Goal: Transaction & Acquisition: Subscribe to service/newsletter

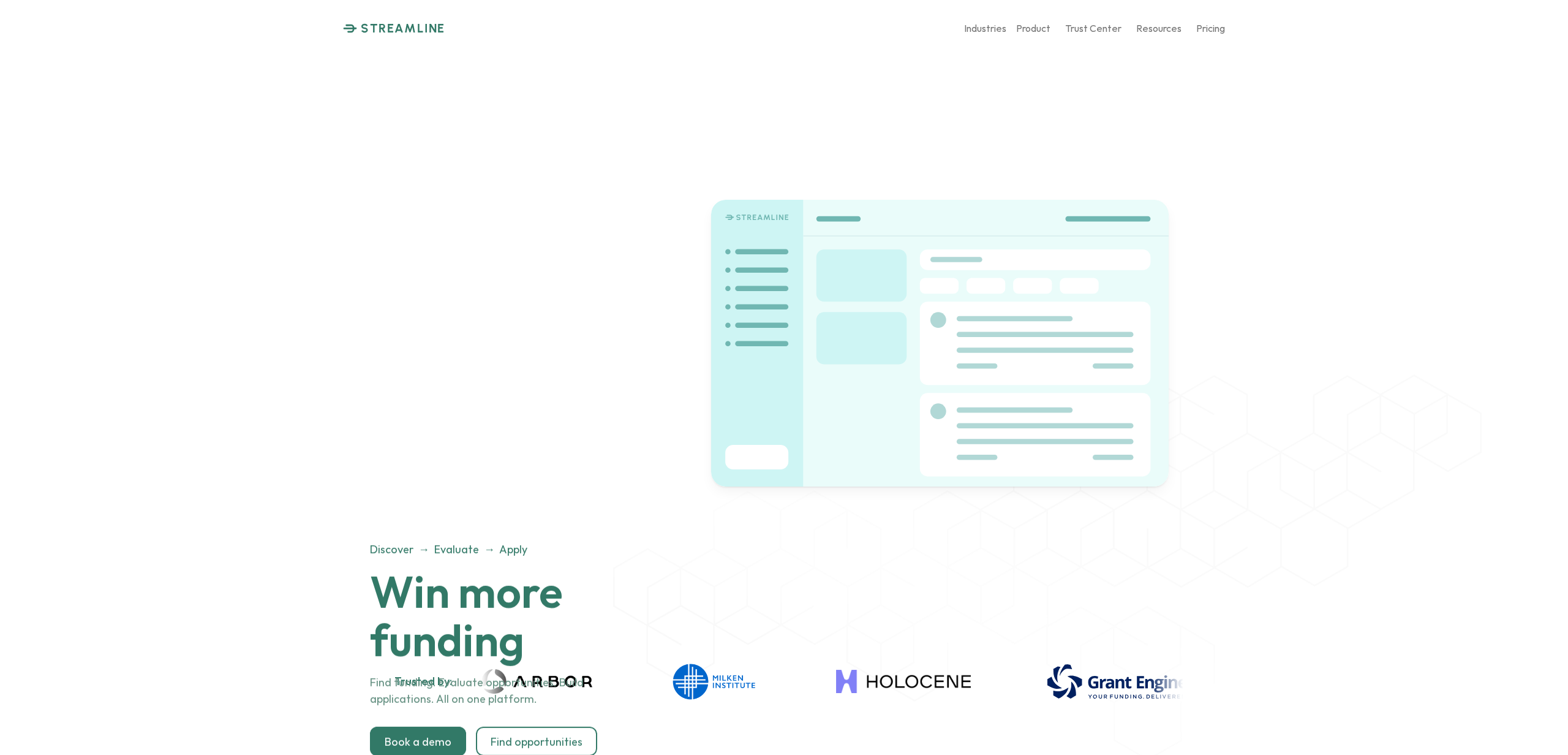
scroll to position [1528, 0]
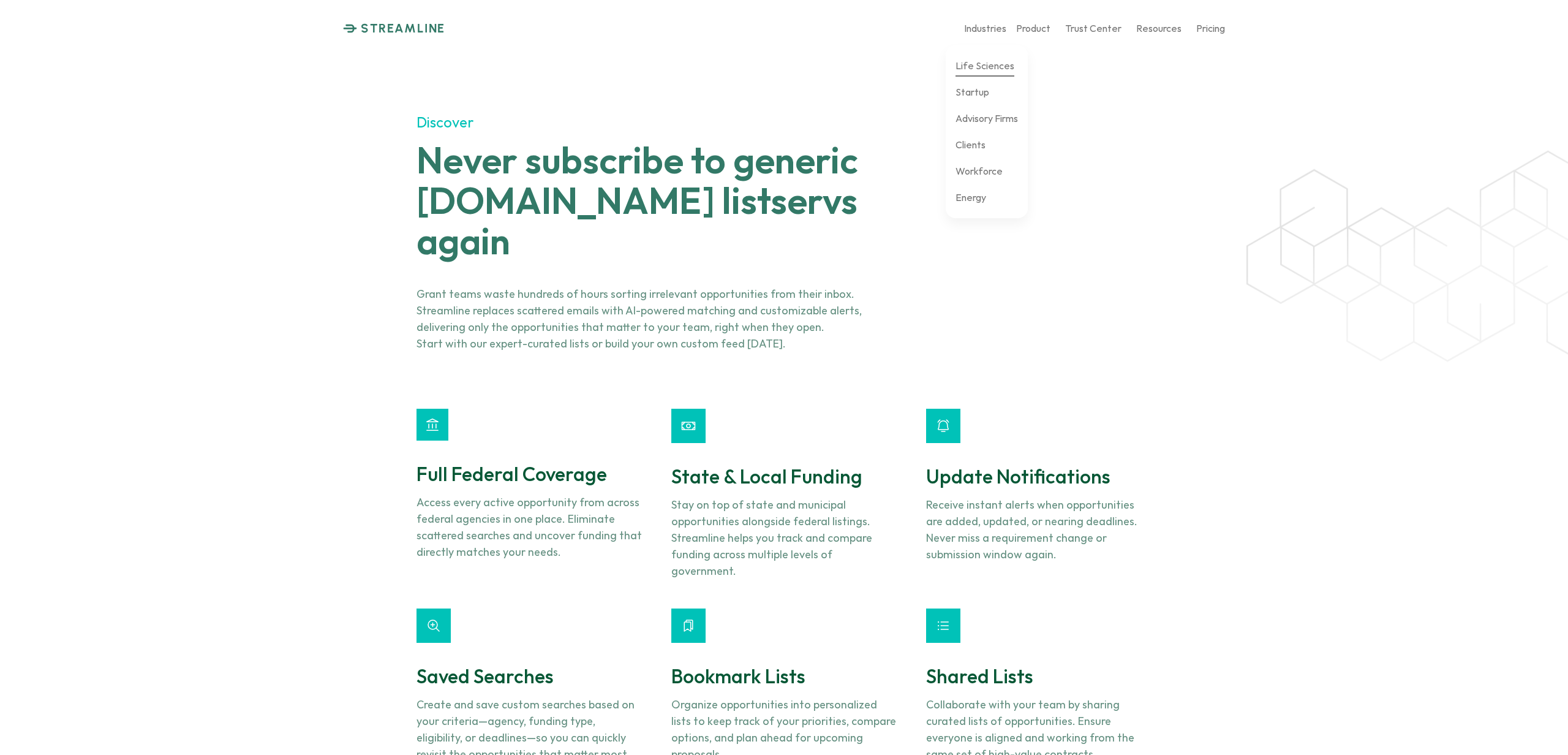
click at [995, 69] on p "Life Sciences" at bounding box center [984, 65] width 59 height 11
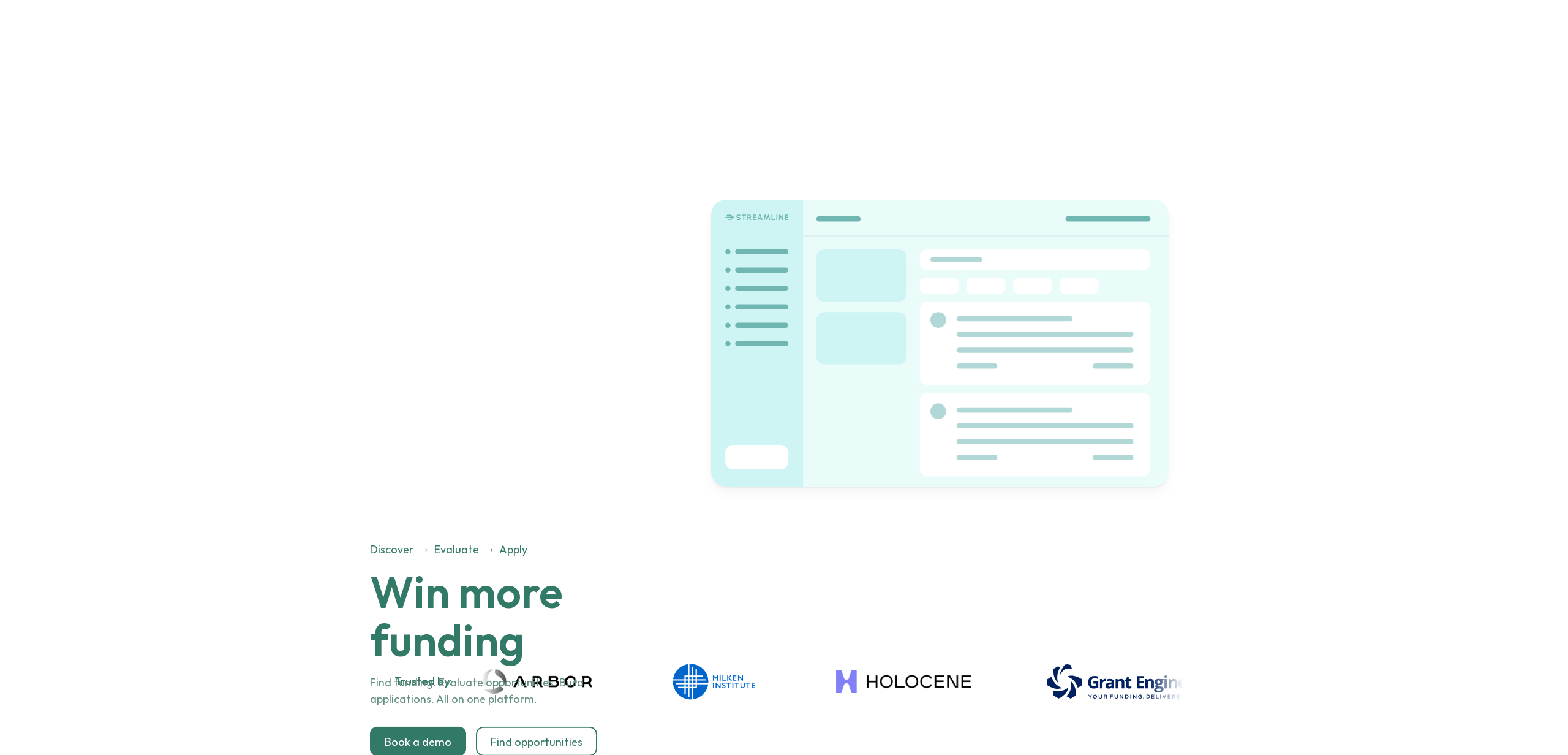
scroll to position [1528, 0]
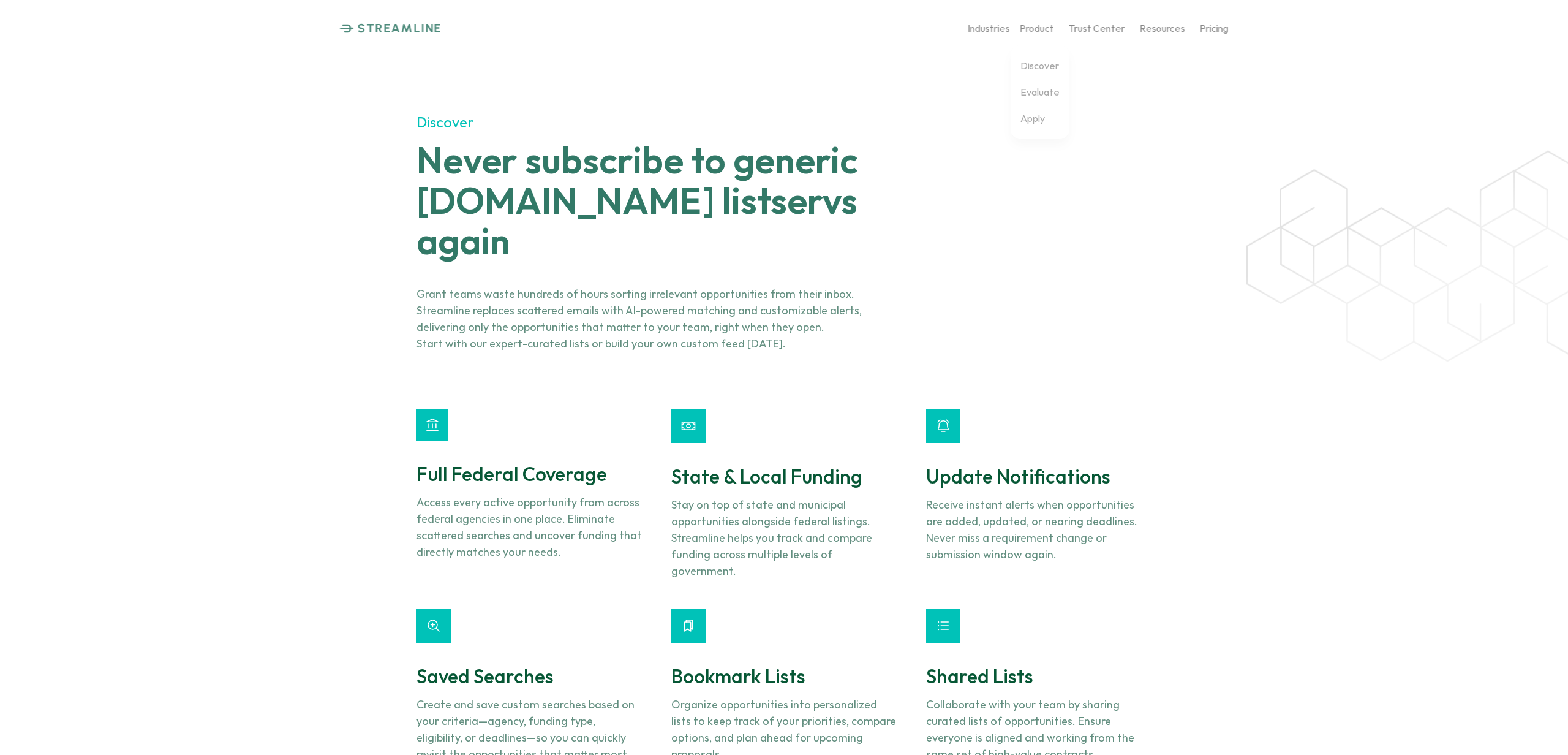
click at [1049, 32] on p "Product" at bounding box center [1037, 28] width 34 height 11
click at [1029, 116] on p "Apply" at bounding box center [1029, 118] width 24 height 11
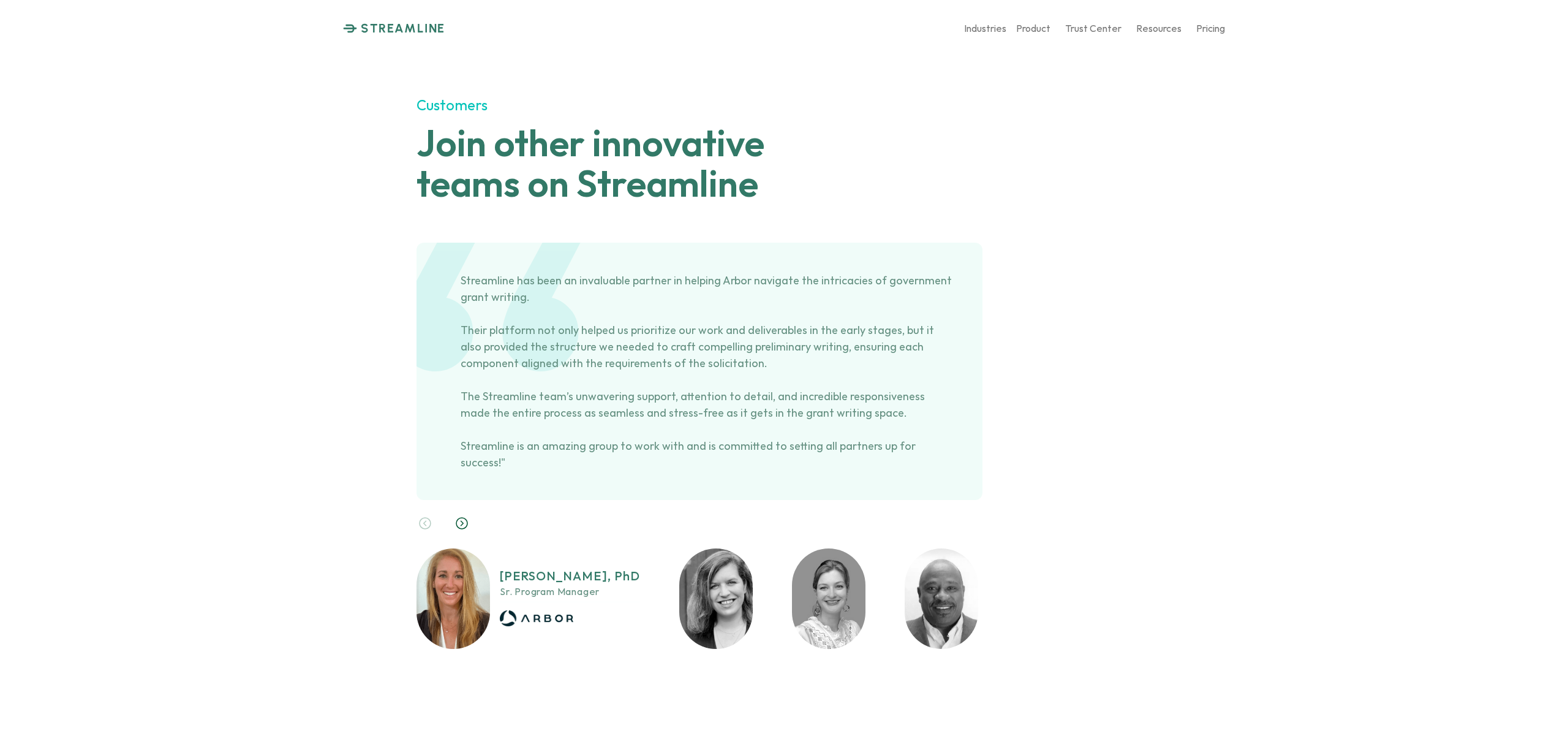
scroll to position [5565, 0]
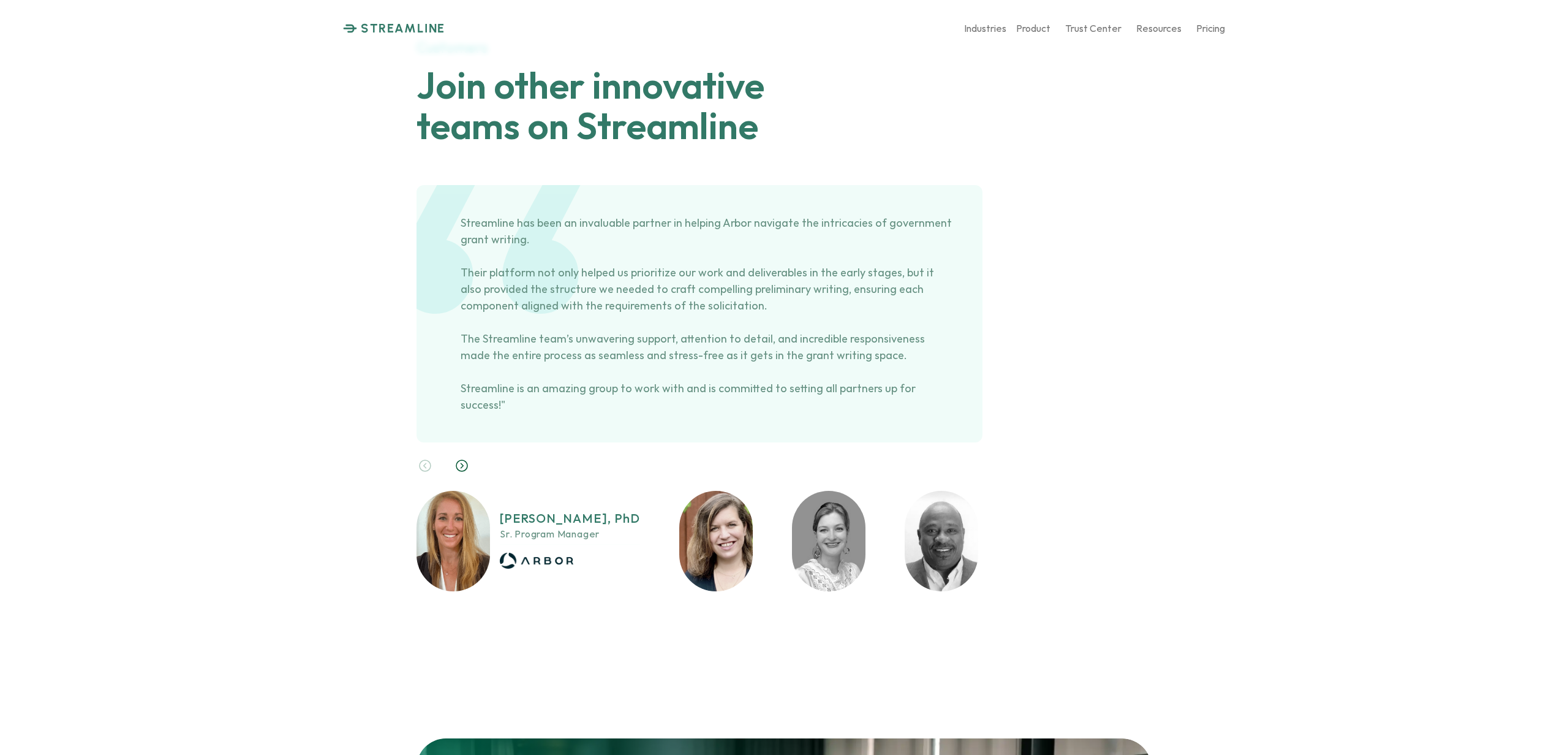
click at [720, 491] on img at bounding box center [716, 540] width 73 height 100
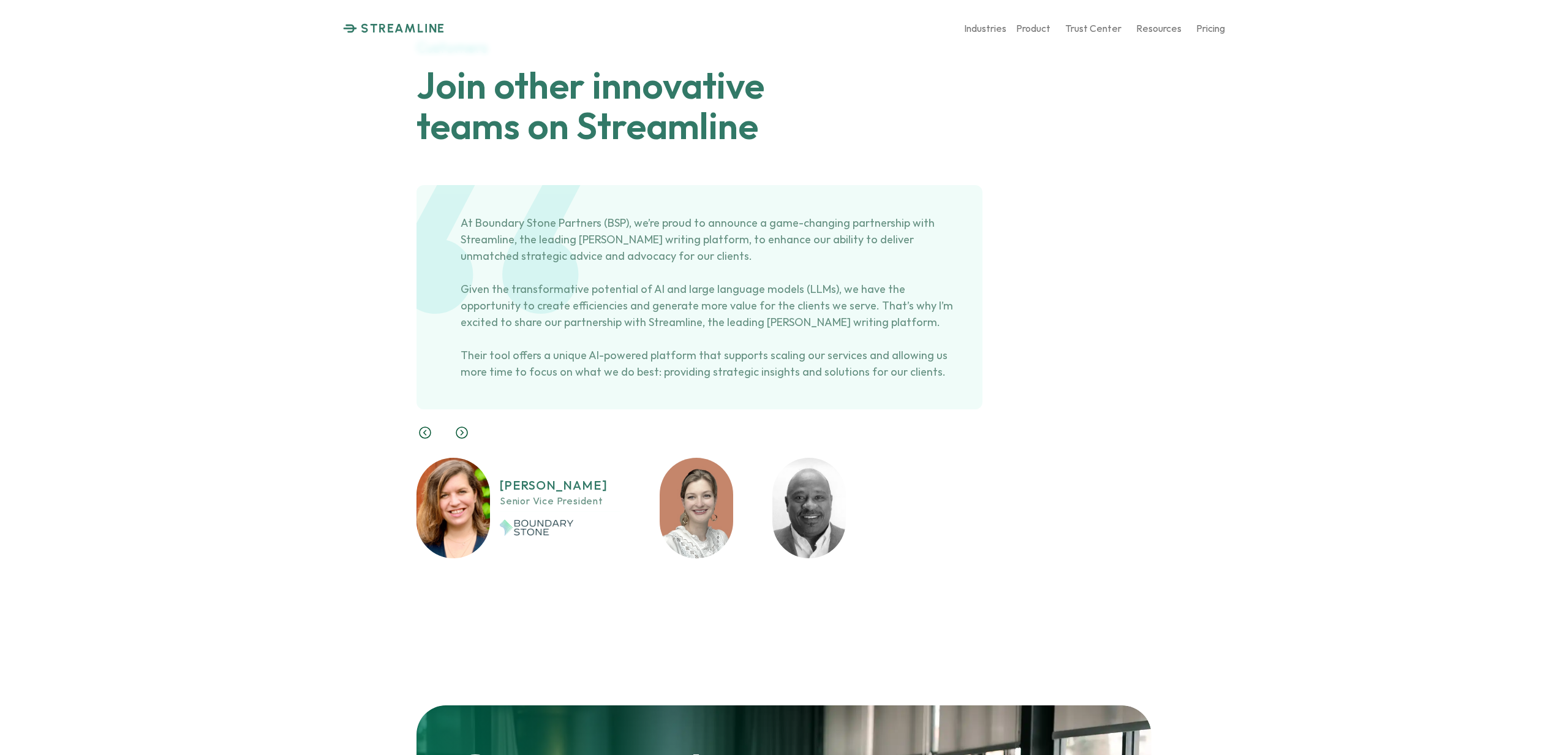
click at [702, 458] on img at bounding box center [696, 508] width 73 height 100
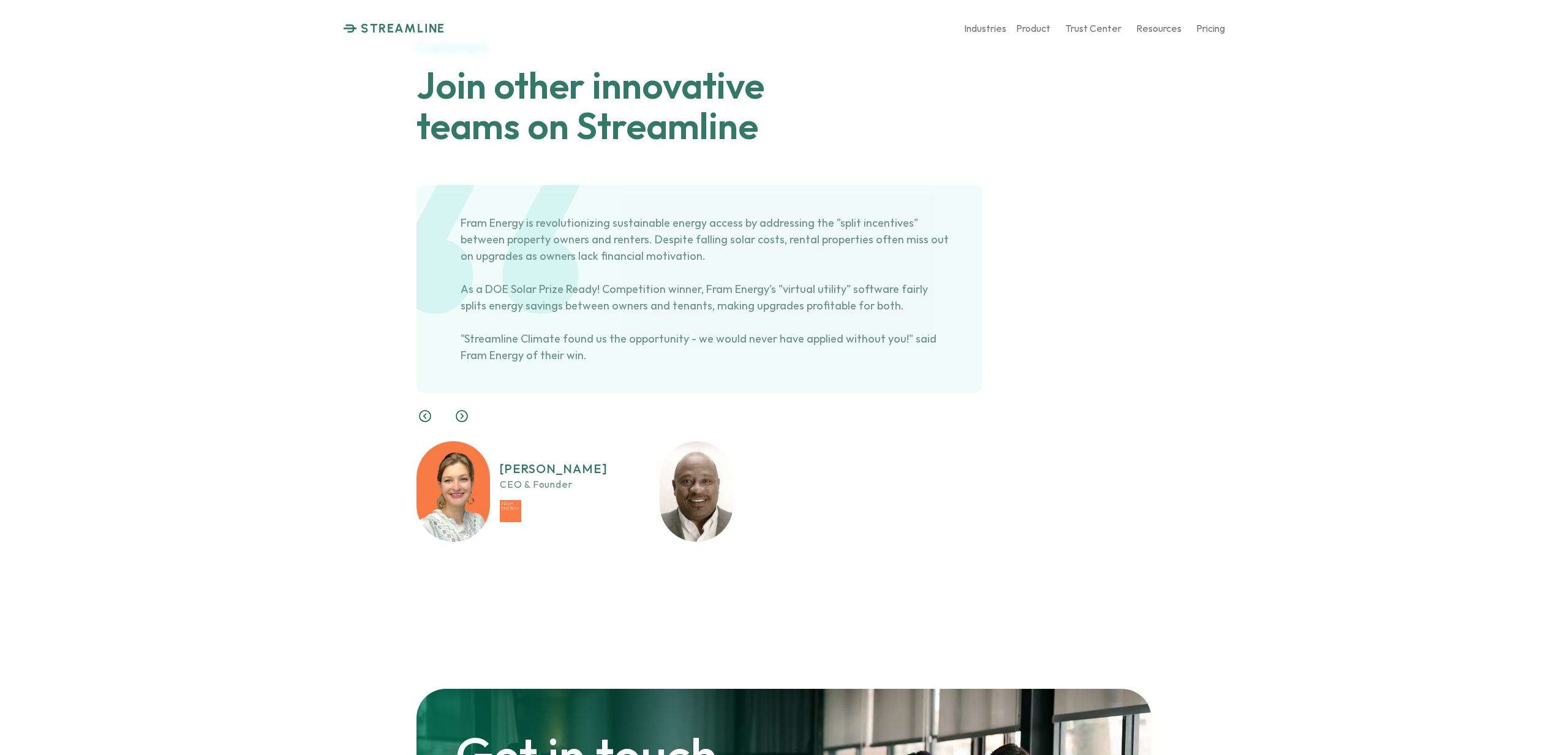
click at [699, 441] on img at bounding box center [696, 491] width 73 height 100
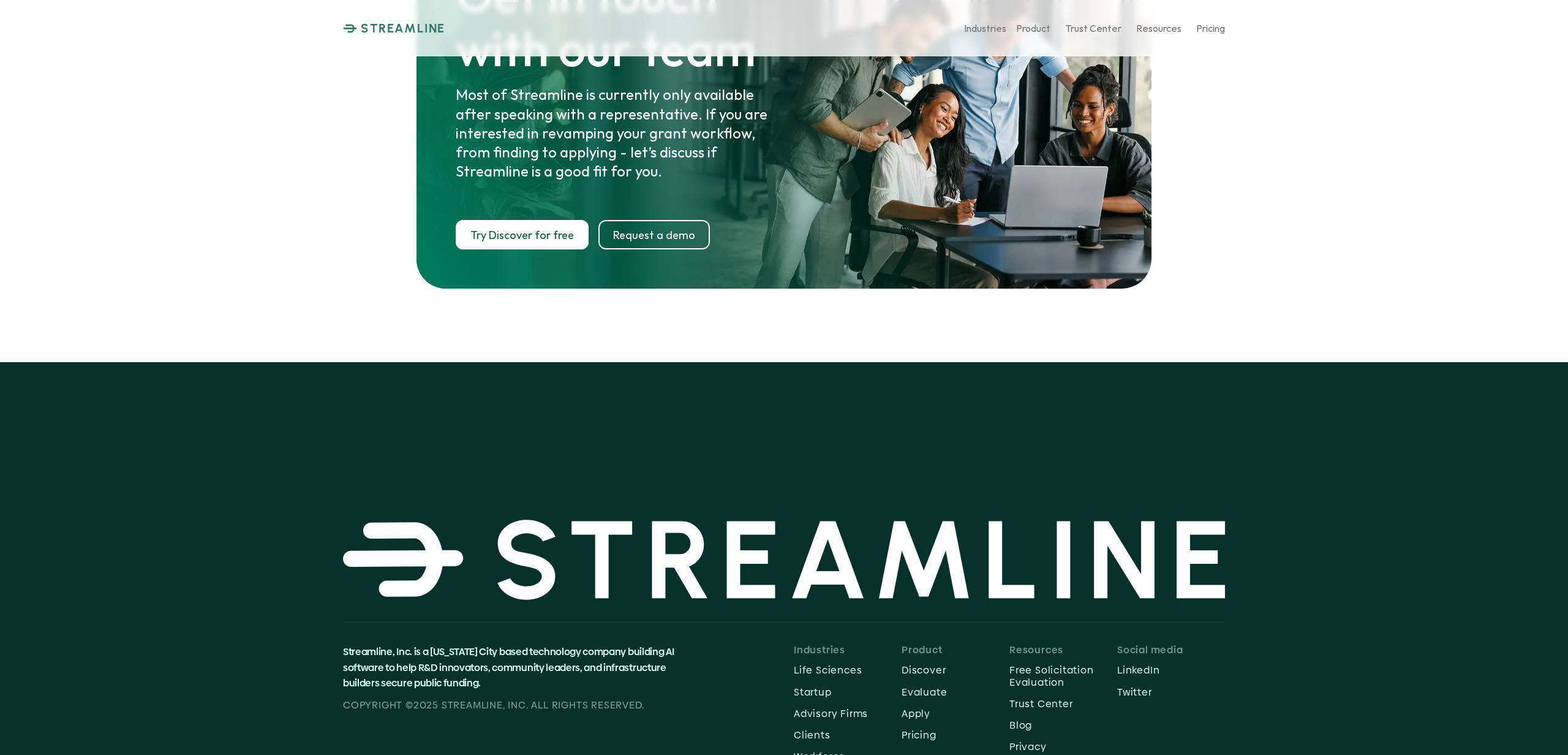
scroll to position [6327, 0]
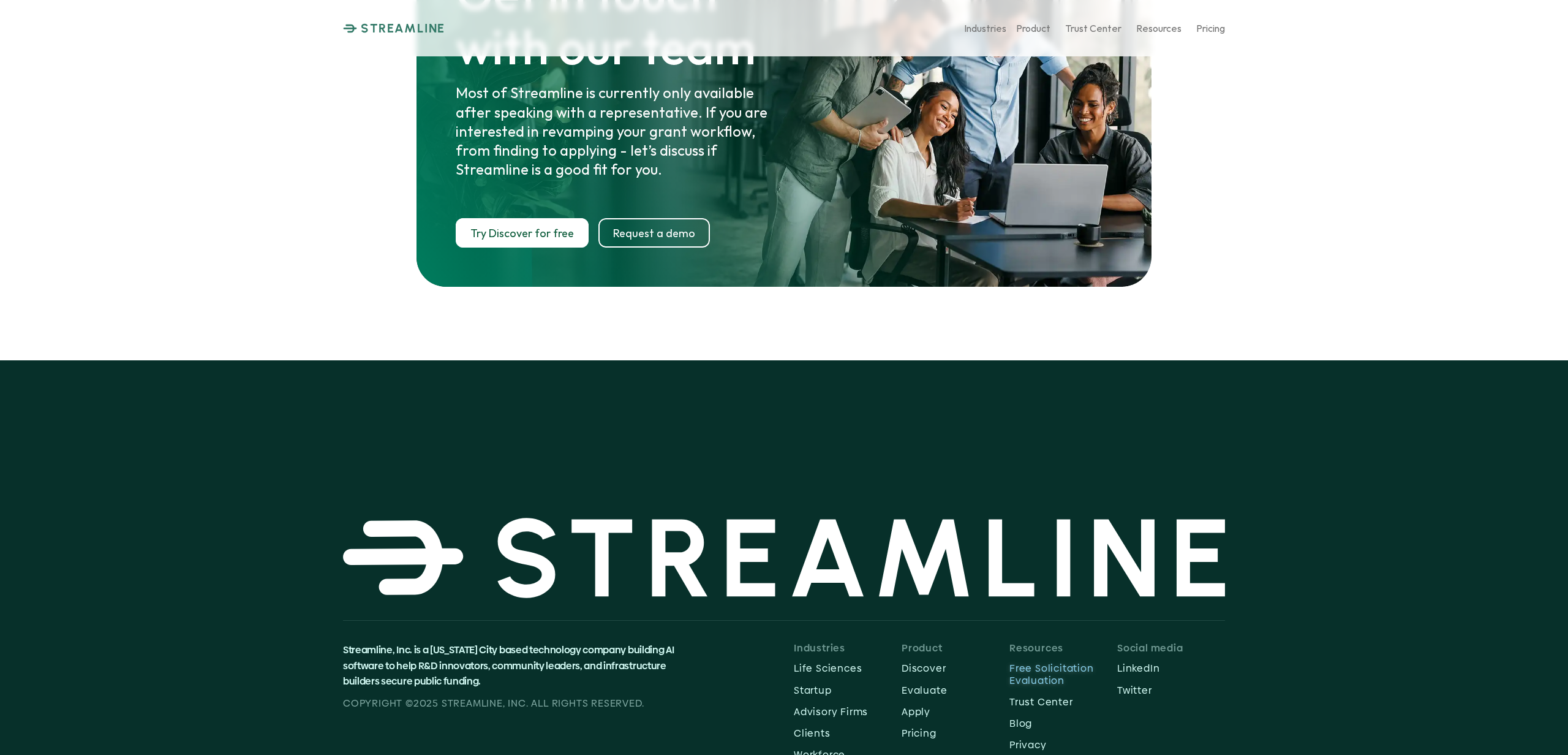
click at [1029, 663] on p "Free Solicitation Evaluation" at bounding box center [1063, 674] width 108 height 23
click at [920, 727] on p "Pricing" at bounding box center [956, 733] width 108 height 11
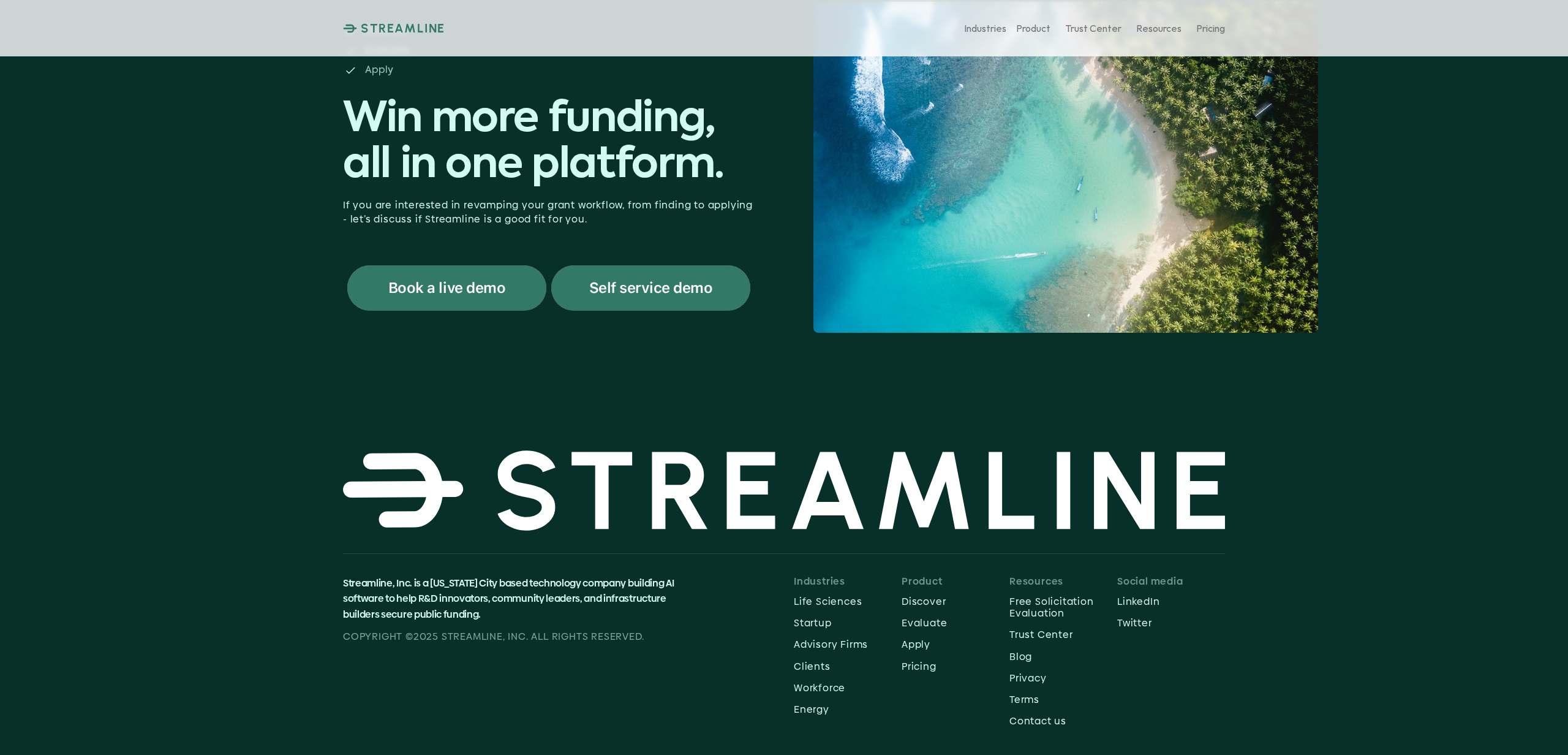
scroll to position [79, 0]
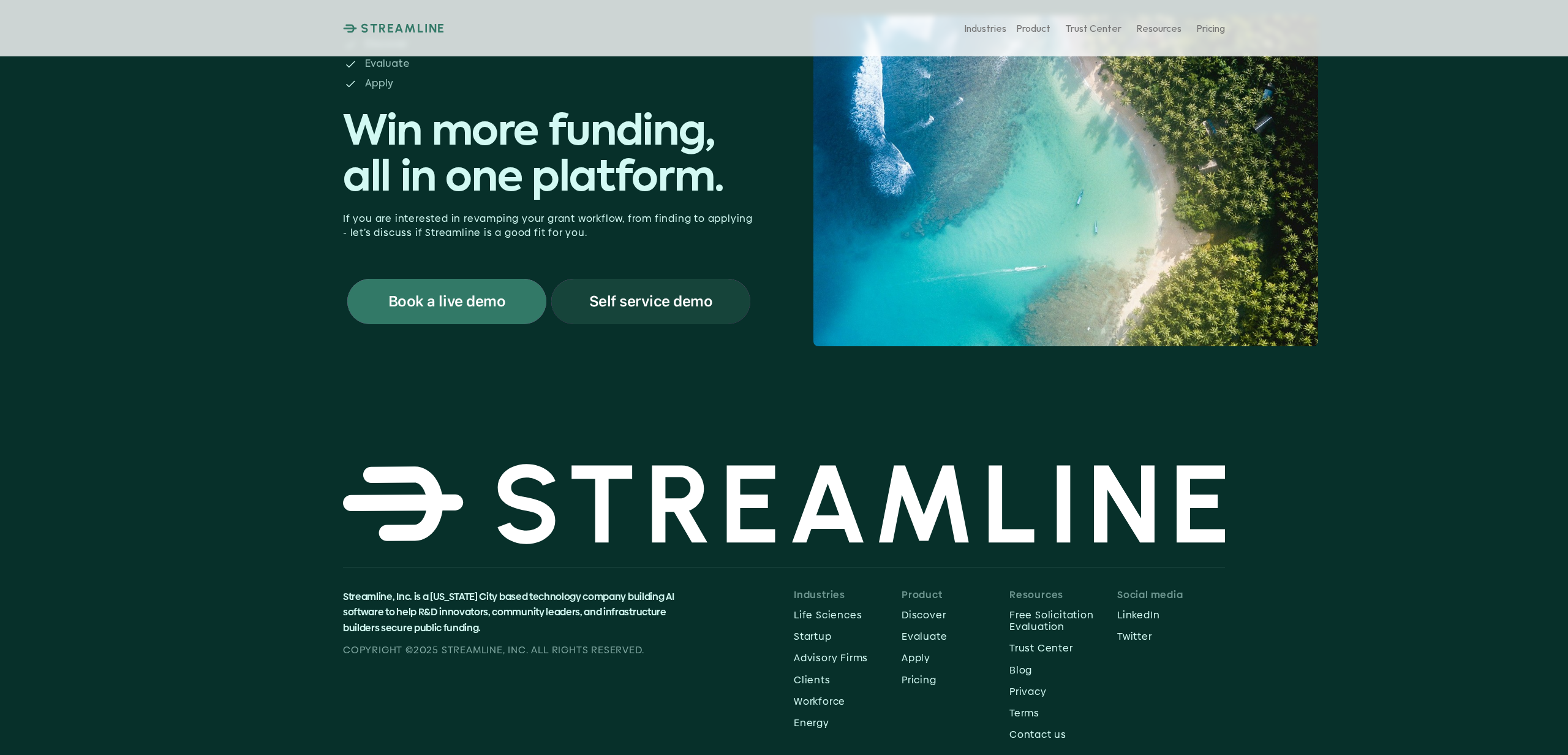
click at [720, 310] on div "Self service demo" at bounding box center [651, 301] width 199 height 45
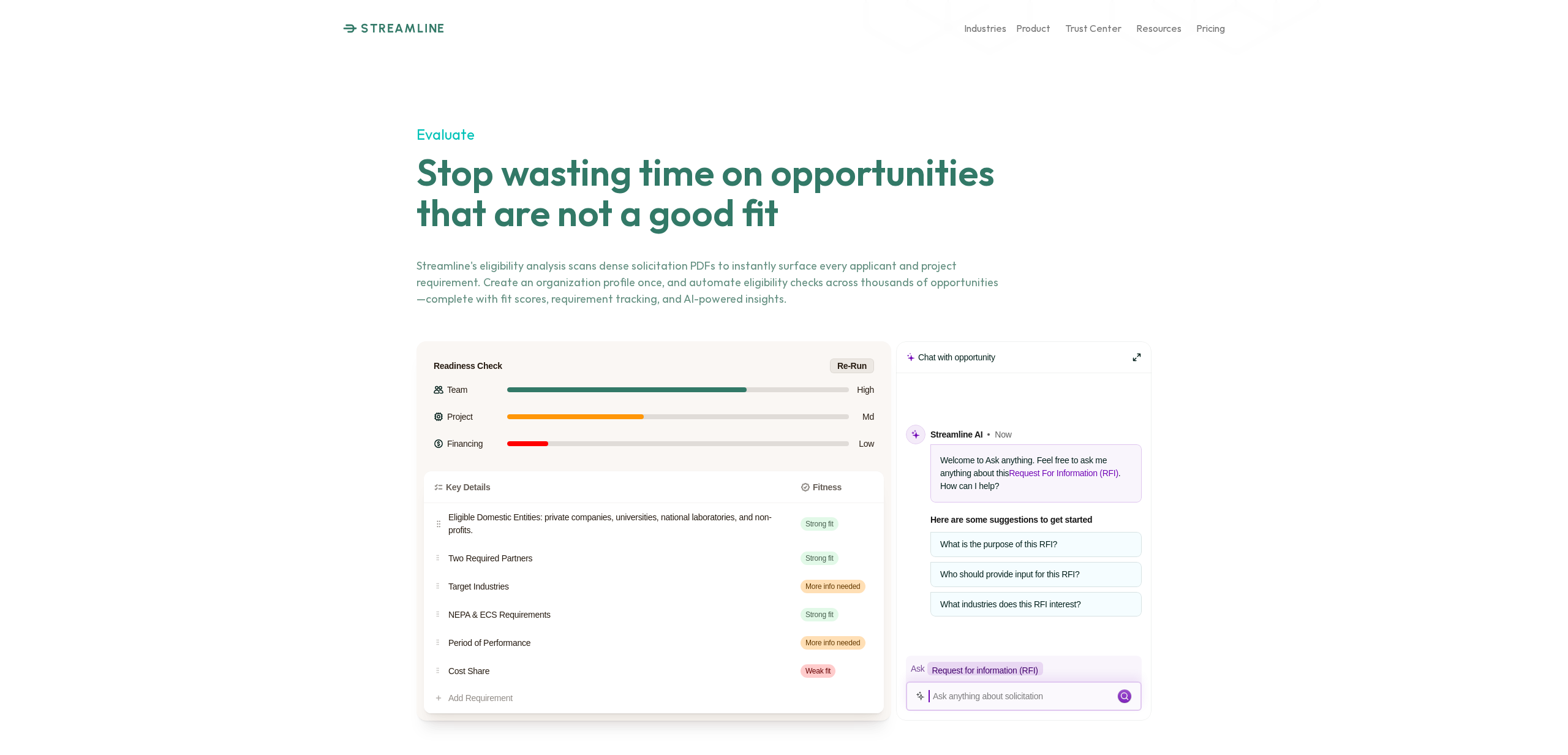
scroll to position [2919, 0]
